Goal: Information Seeking & Learning: Learn about a topic

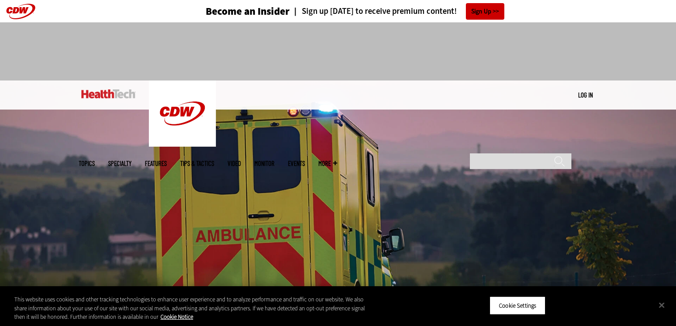
click at [123, 86] on link at bounding box center [108, 94] width 54 height 27
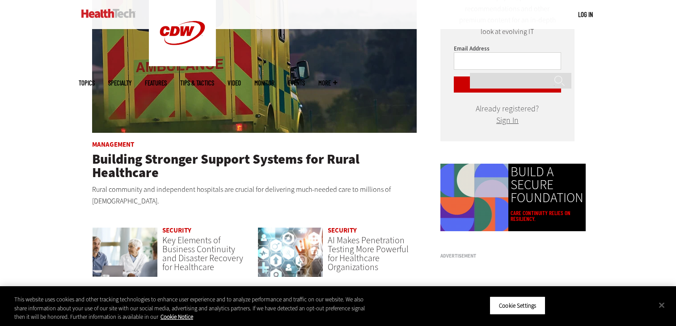
scroll to position [541, 0]
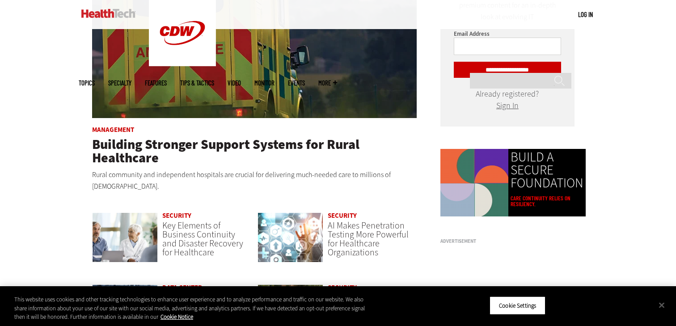
click at [162, 148] on header "Building Stronger Support Systems for Rural Healthcare" at bounding box center [254, 151] width 325 height 27
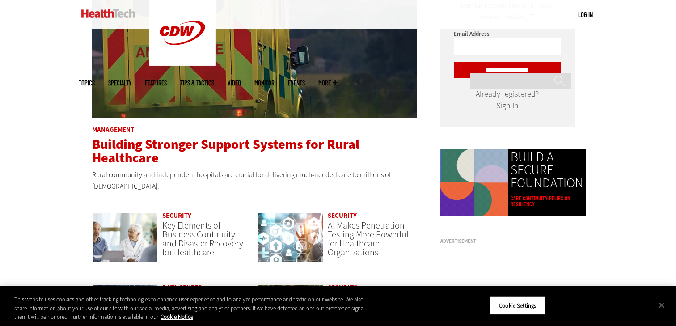
click at [146, 144] on span "Building Stronger Support Systems for Rural Healthcare" at bounding box center [225, 151] width 267 height 31
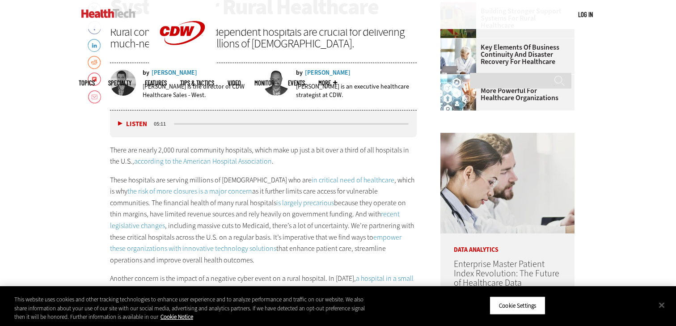
scroll to position [382, 0]
